Goal: Book appointment/travel/reservation

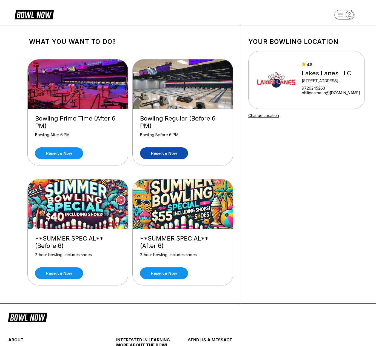
click at [174, 153] on link "Reserve now" at bounding box center [164, 153] width 48 height 12
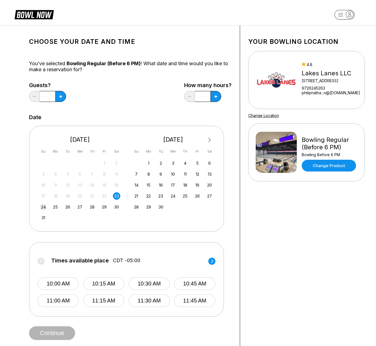
click at [45, 206] on div "24" at bounding box center [43, 206] width 7 height 7
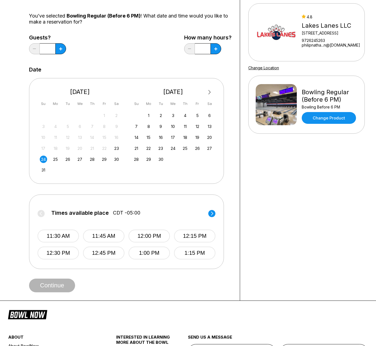
scroll to position [55, 0]
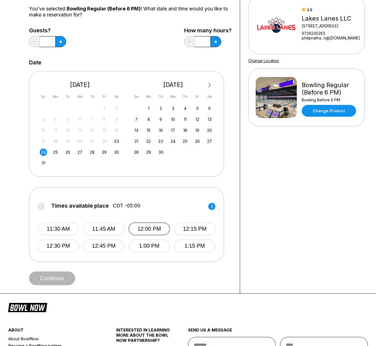
click at [148, 230] on button "12:00 PM" at bounding box center [149, 229] width 41 height 13
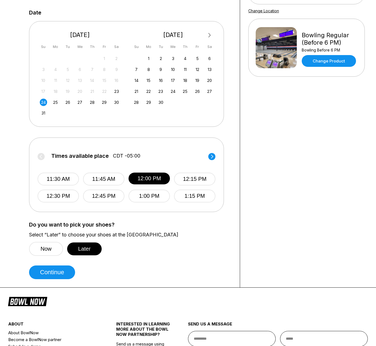
scroll to position [110, 0]
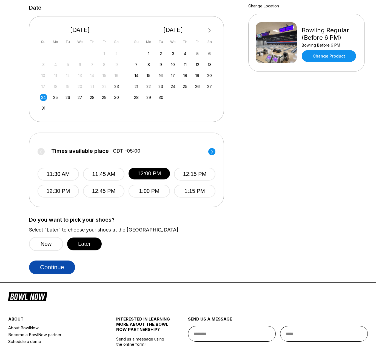
click at [52, 272] on button "Continue" at bounding box center [52, 268] width 46 height 14
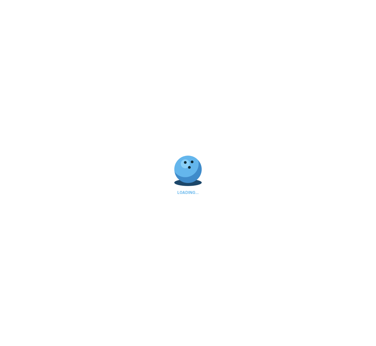
scroll to position [0, 0]
select select "**"
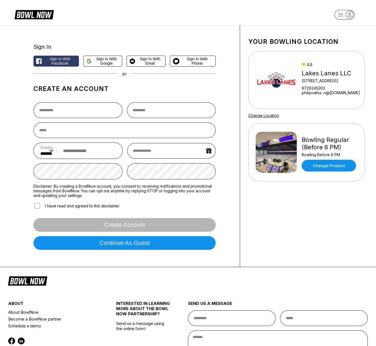
scroll to position [61, 0]
